Goal: Transaction & Acquisition: Purchase product/service

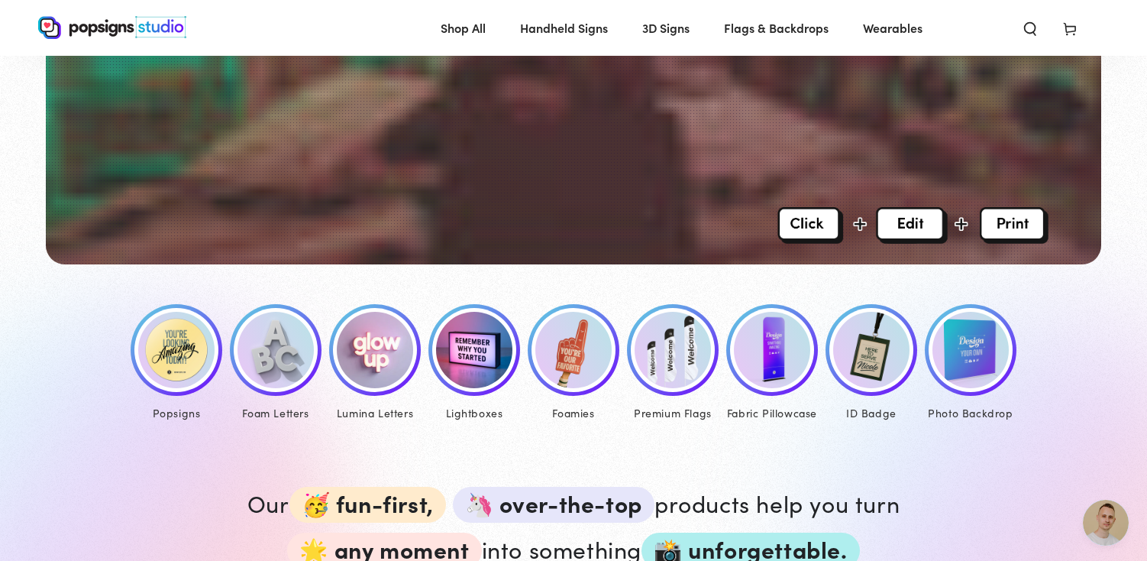
scroll to position [535, 0]
click at [166, 351] on img at bounding box center [176, 349] width 76 height 76
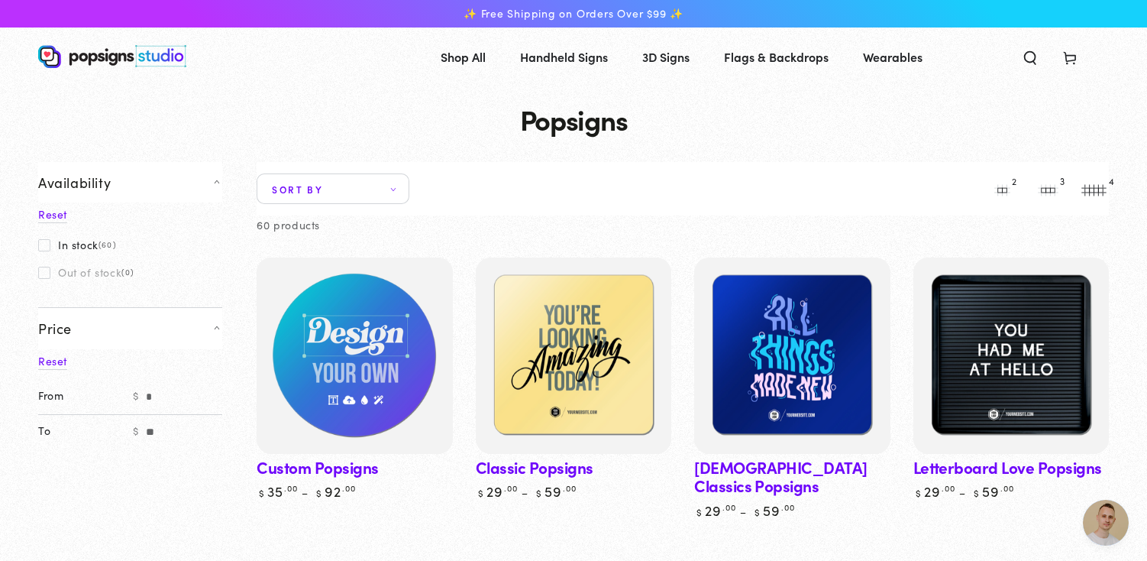
click at [298, 360] on img at bounding box center [355, 355] width 202 height 202
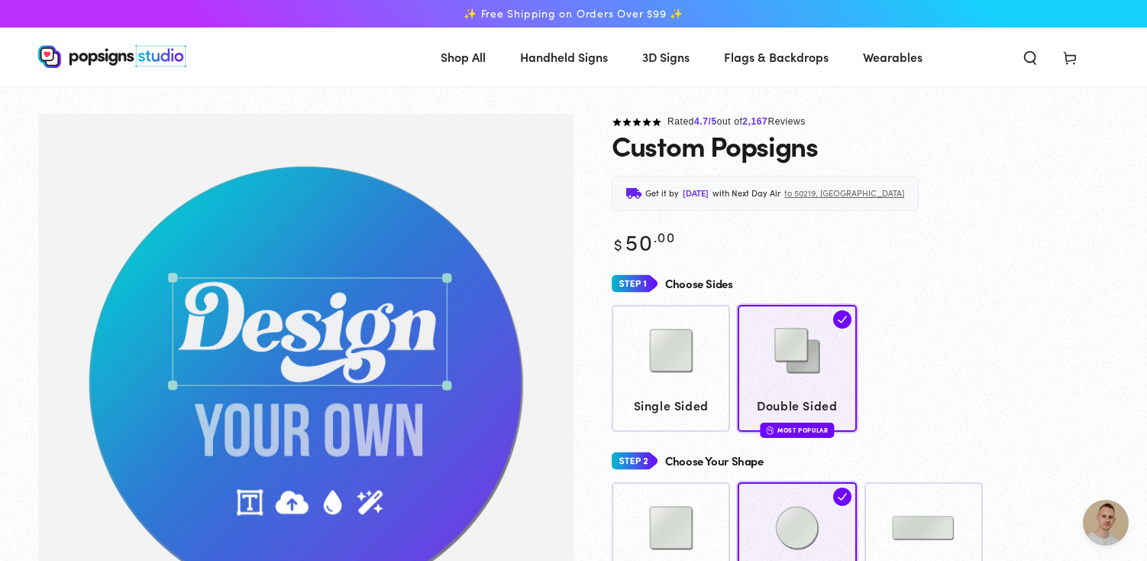
scroll to position [114, 0]
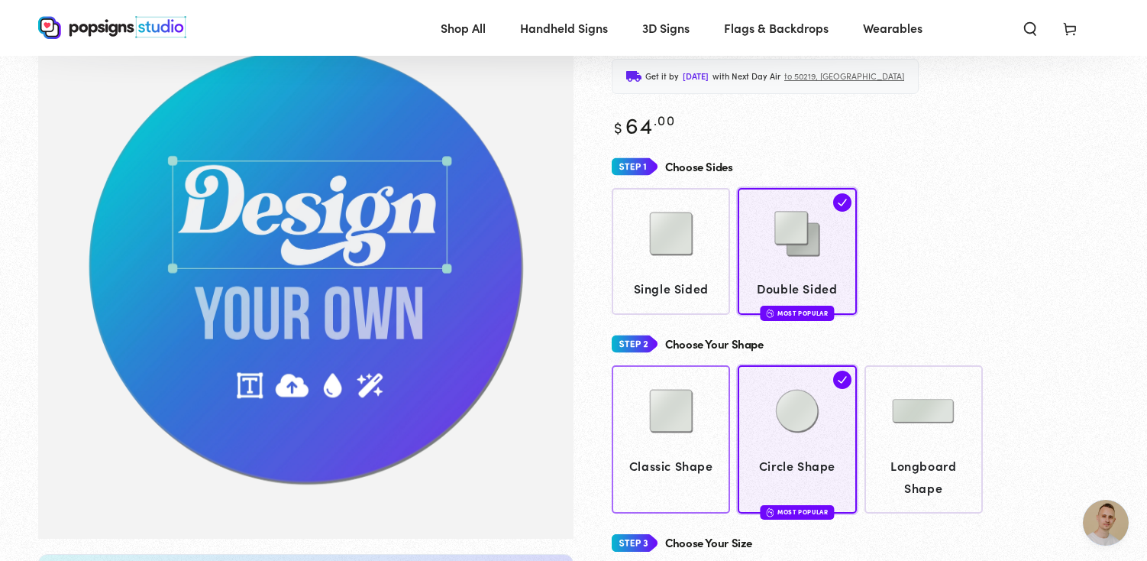
click at [664, 412] on img at bounding box center [671, 411] width 76 height 76
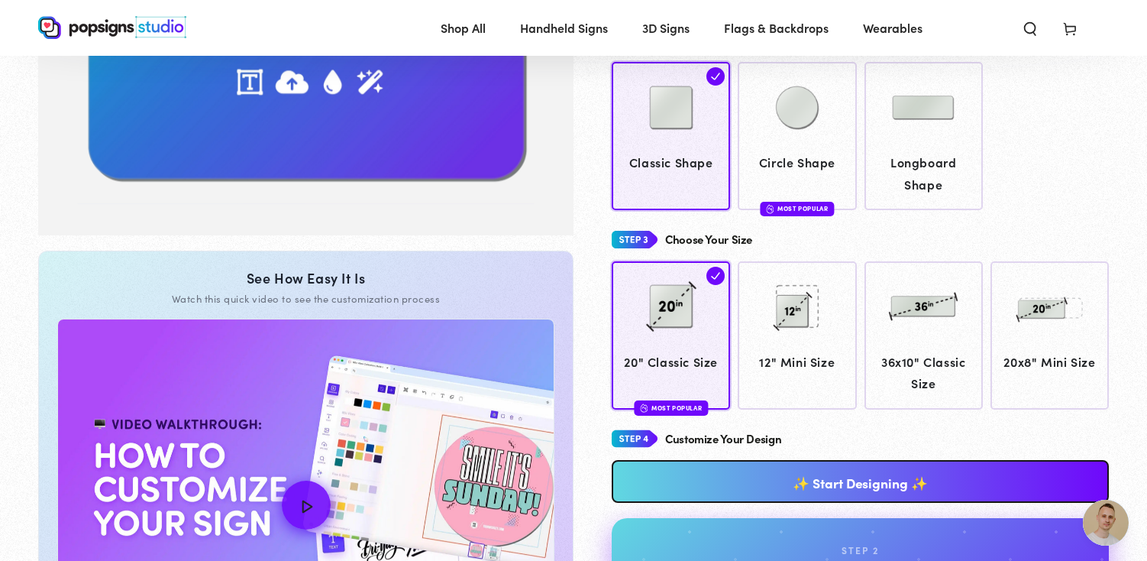
scroll to position [419, 0]
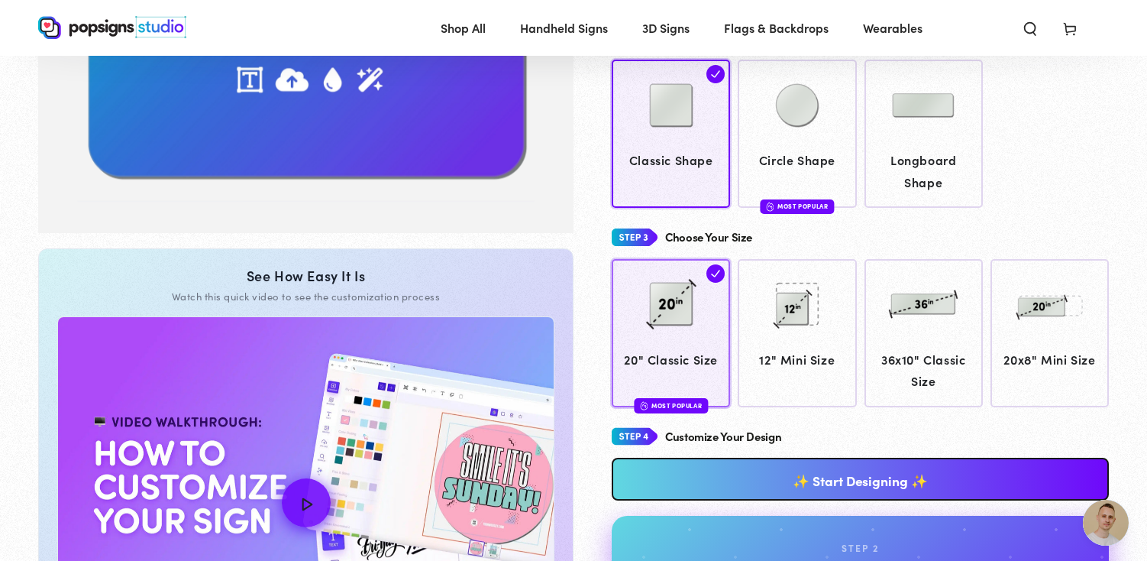
click at [643, 319] on img at bounding box center [671, 304] width 76 height 76
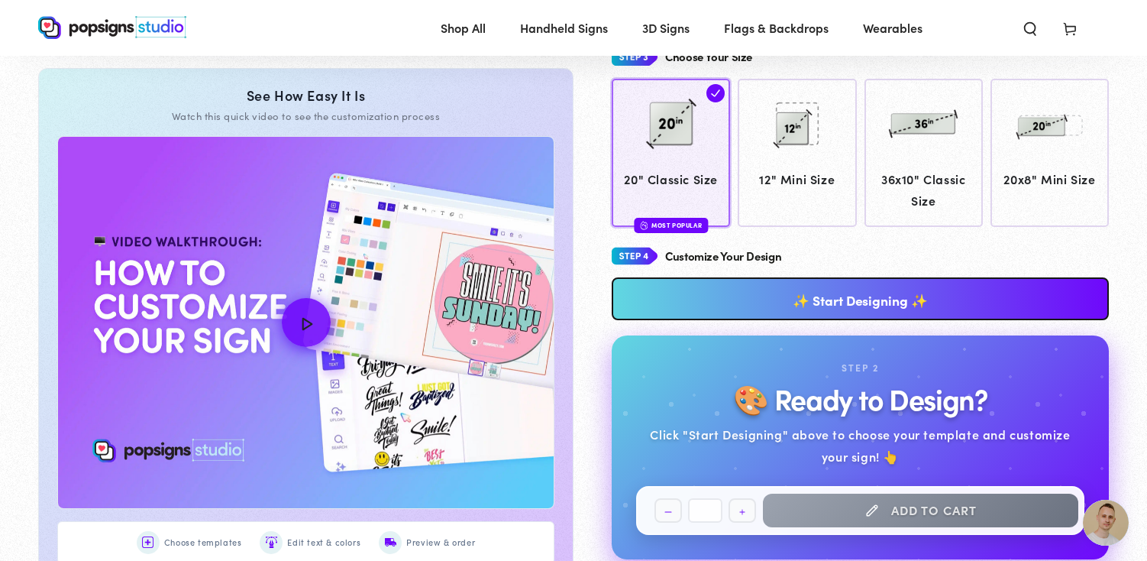
scroll to position [572, 0]
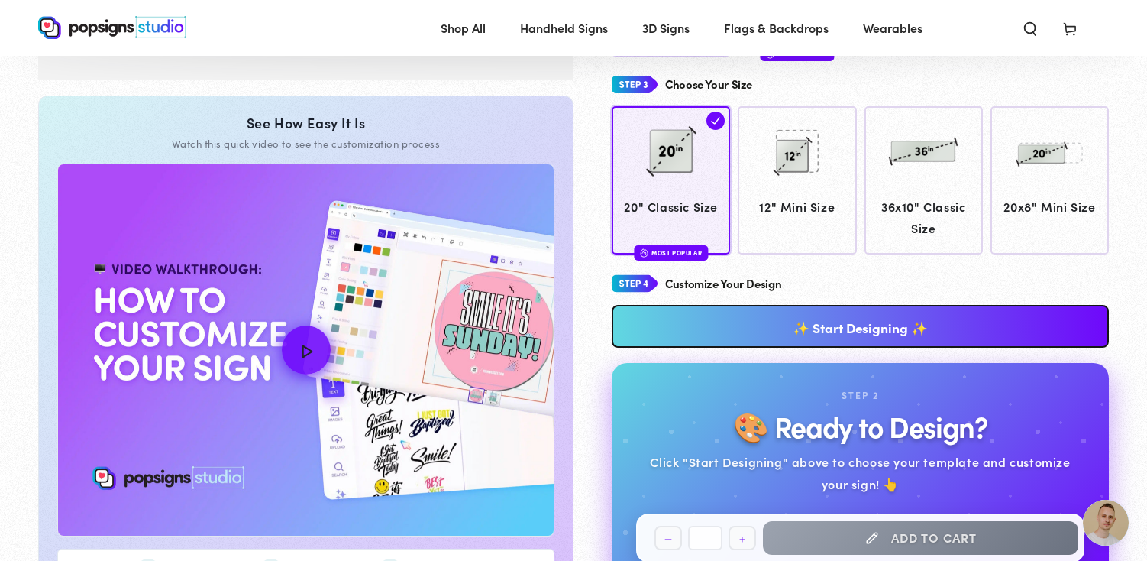
click at [865, 328] on link "✨ Start Designing ✨" at bounding box center [860, 326] width 497 height 43
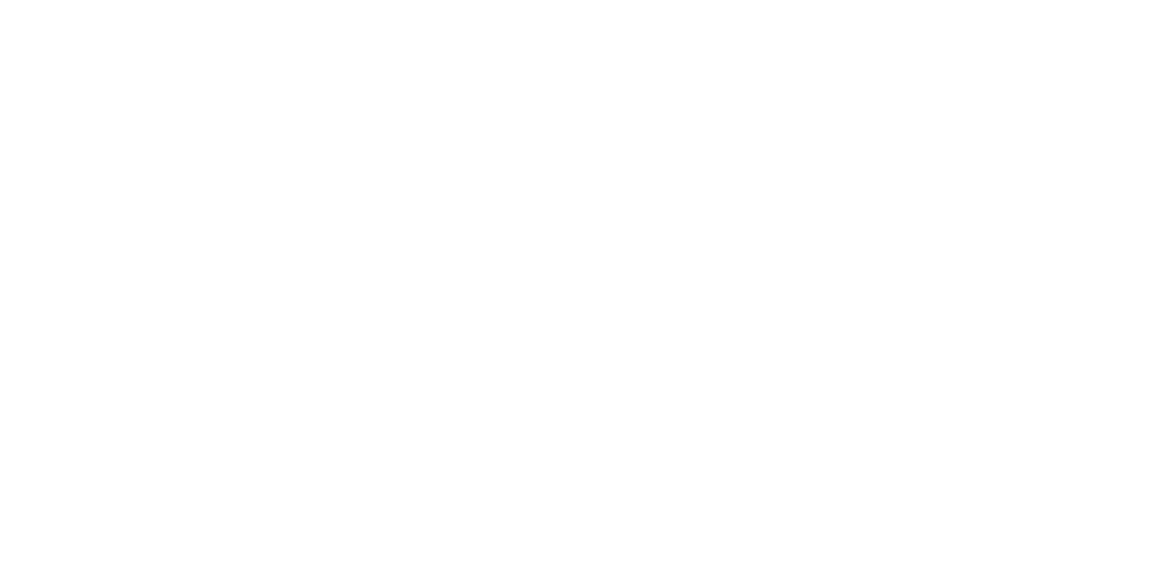
scroll to position [0, 0]
type textarea "An ancient tree with a door leading to a magical world"
